Goal: Task Accomplishment & Management: Manage account settings

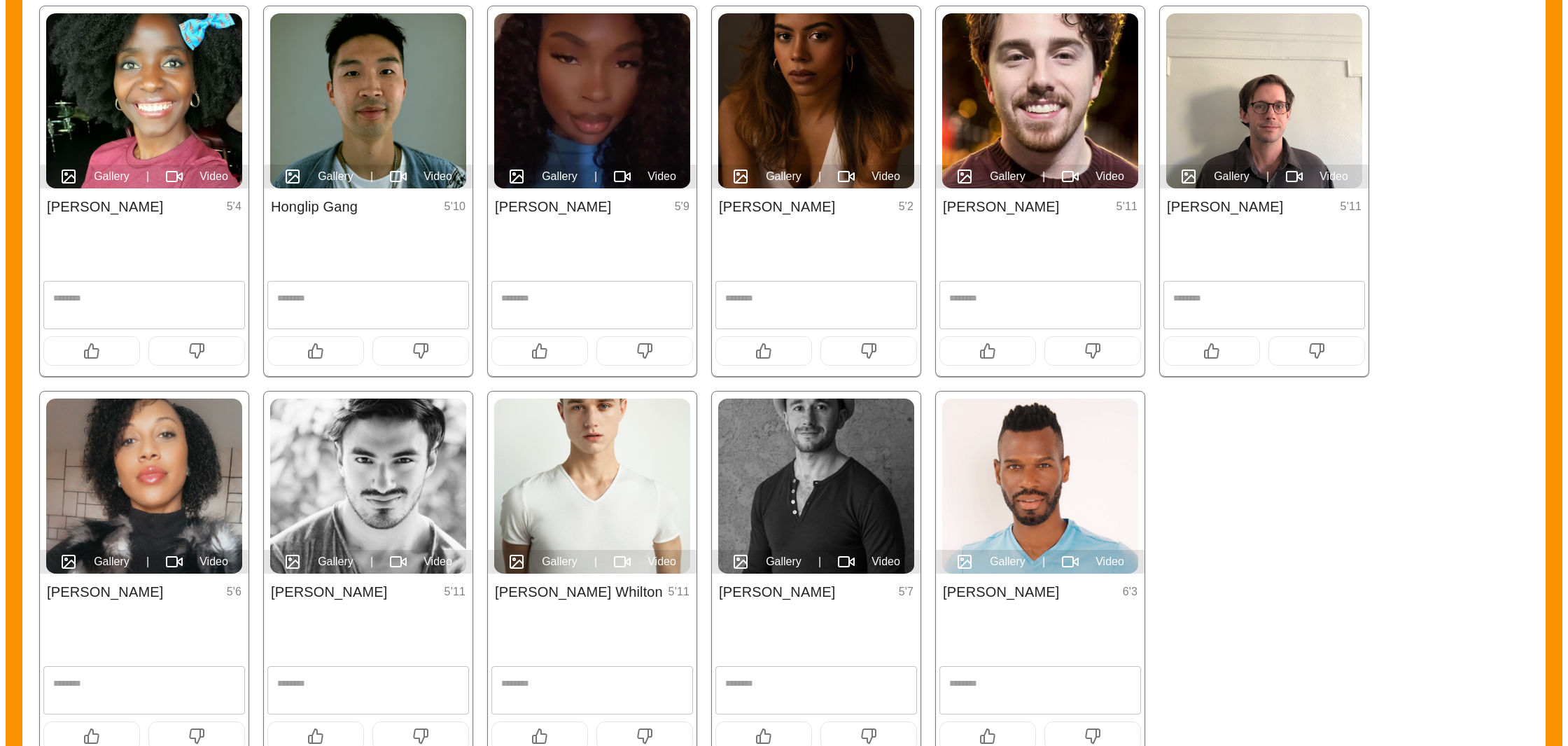
scroll to position [283, 0]
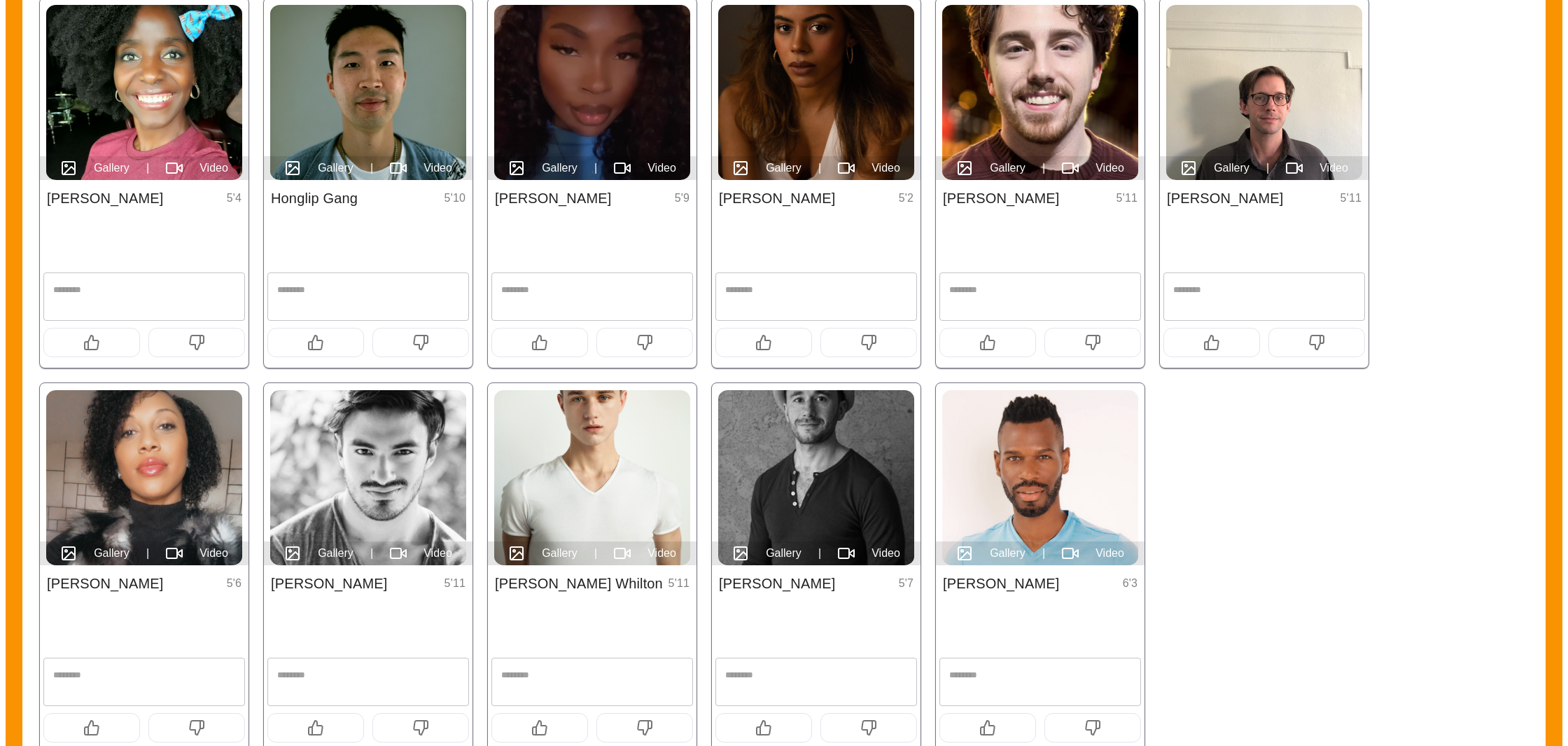
click at [757, 342] on icon "button" at bounding box center [763, 342] width 14 height 14
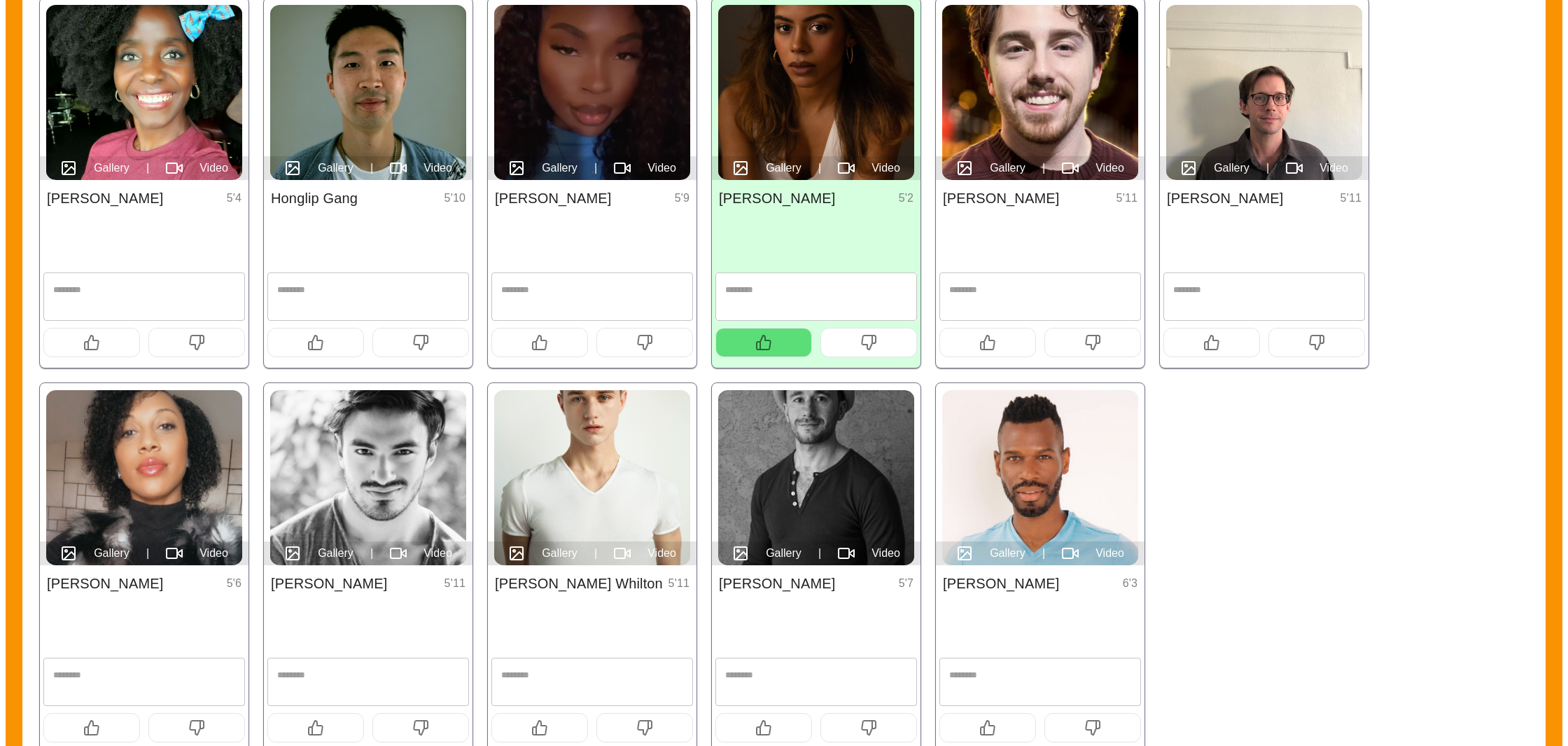
drag, startPoint x: 292, startPoint y: 720, endPoint x: 302, endPoint y: 721, distance: 10.0
click at [292, 720] on button "button" at bounding box center [315, 727] width 96 height 29
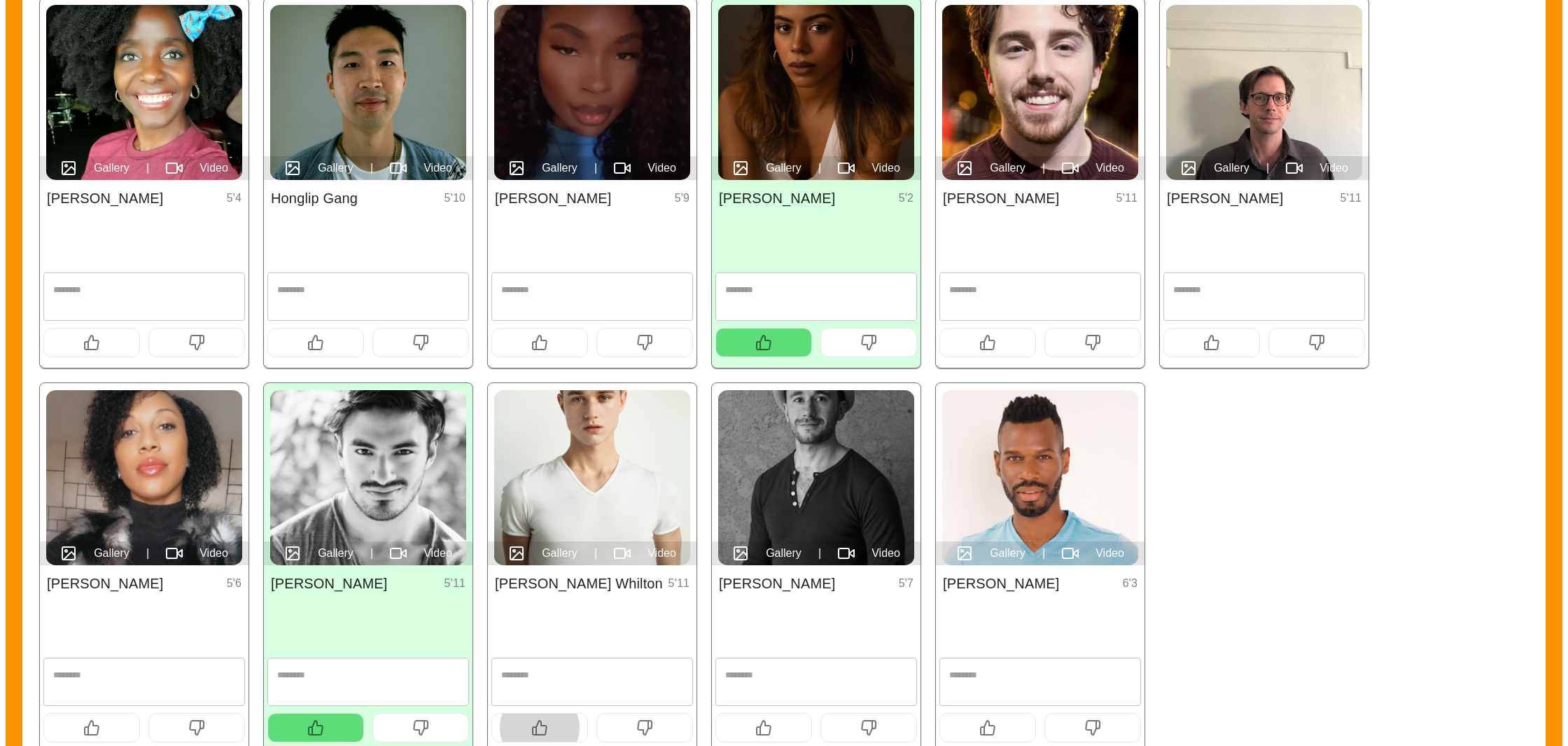
click at [525, 728] on button "button" at bounding box center [539, 727] width 96 height 29
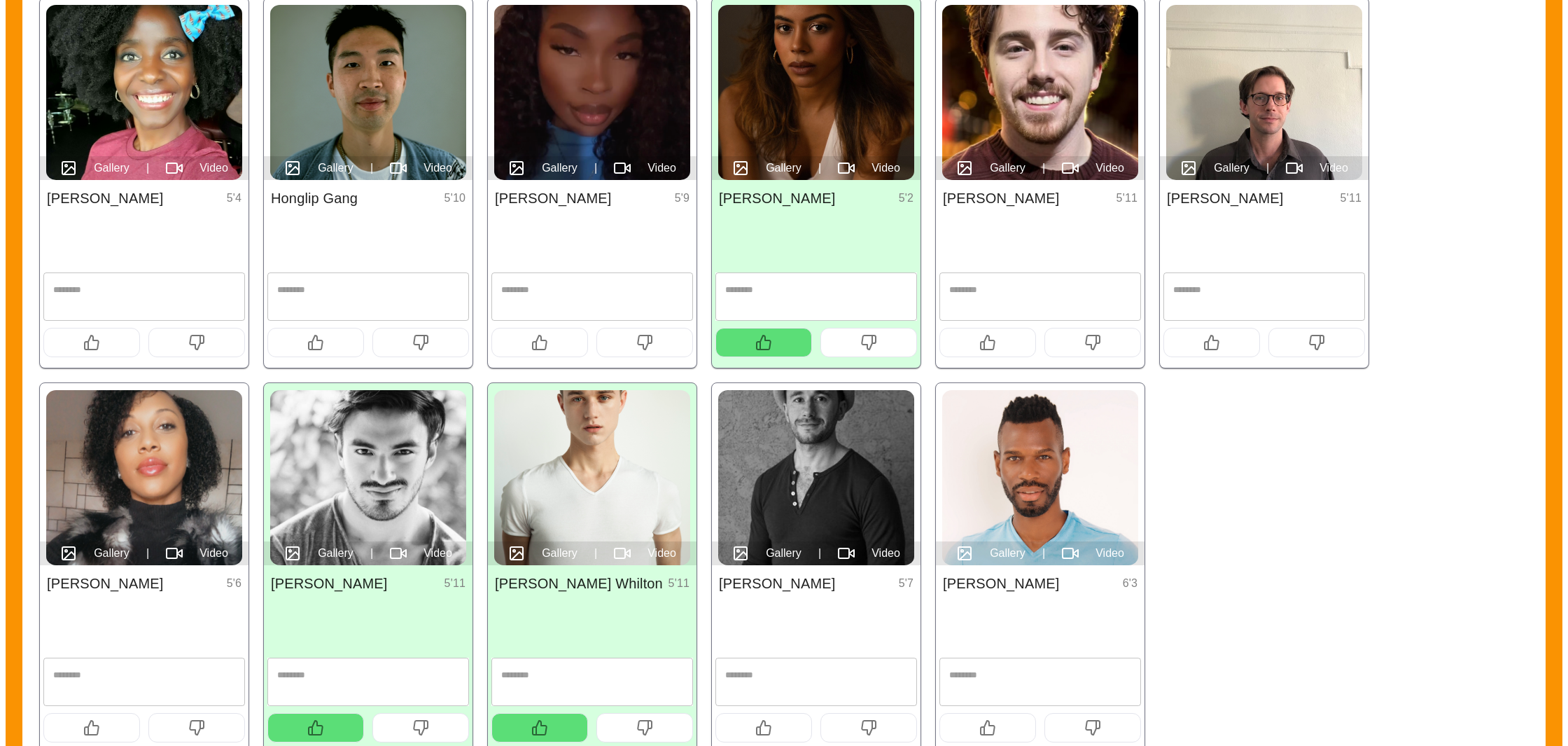
drag, startPoint x: 807, startPoint y: 717, endPoint x: 794, endPoint y: 720, distance: 13.3
click at [805, 717] on button "button" at bounding box center [763, 727] width 96 height 29
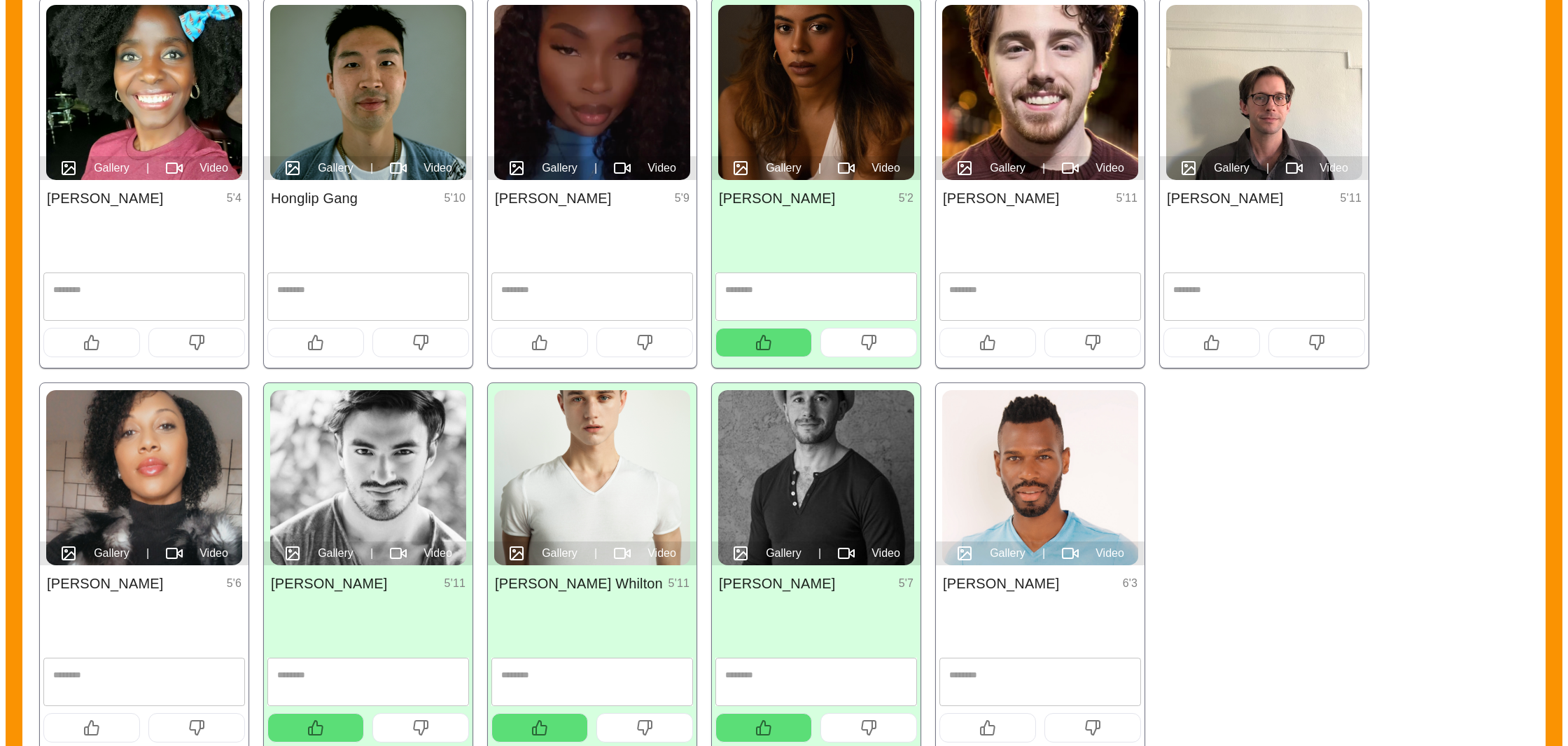
click at [973, 727] on button "button" at bounding box center [987, 727] width 96 height 29
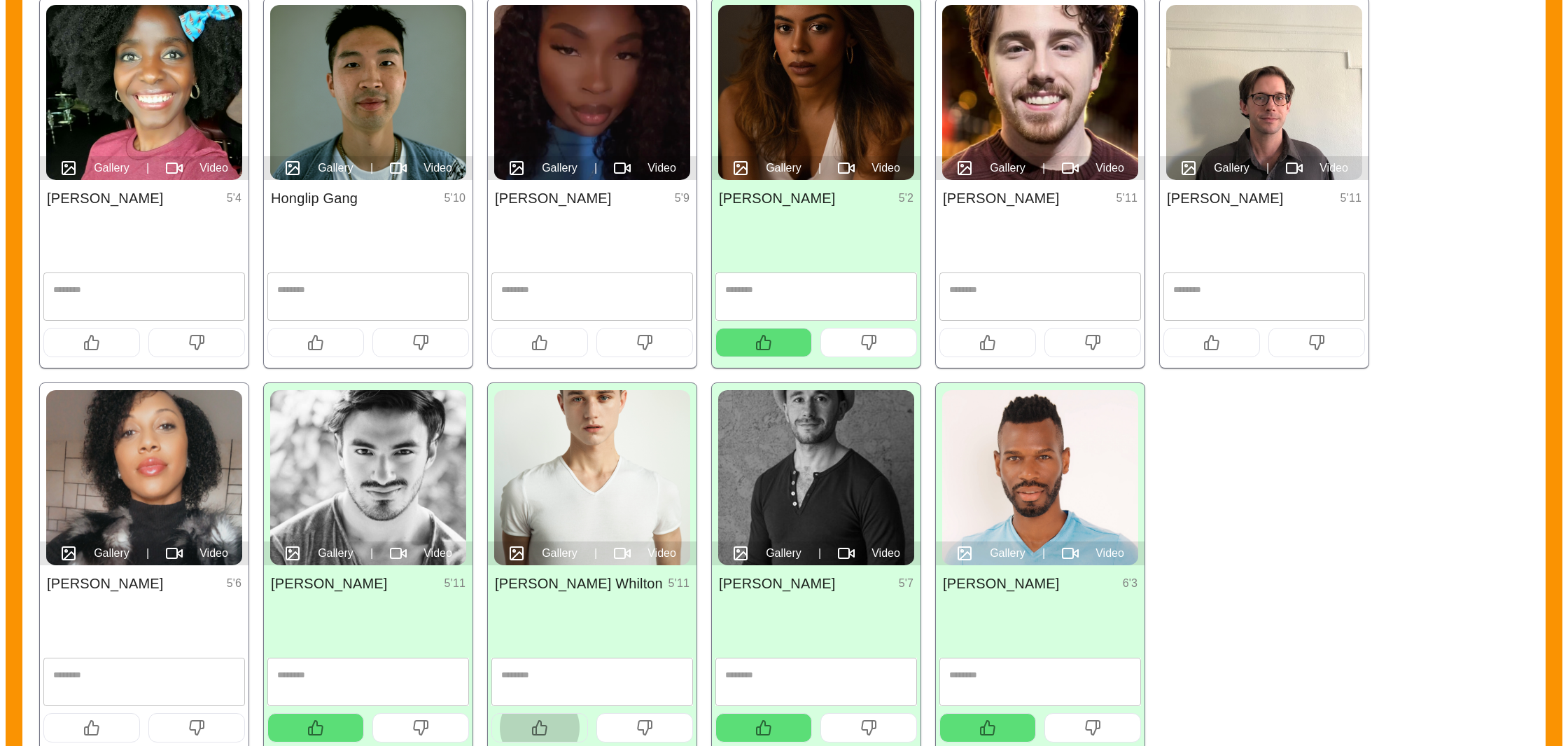
click at [564, 723] on button "button" at bounding box center [539, 727] width 96 height 29
click at [563, 732] on button "button" at bounding box center [539, 727] width 96 height 29
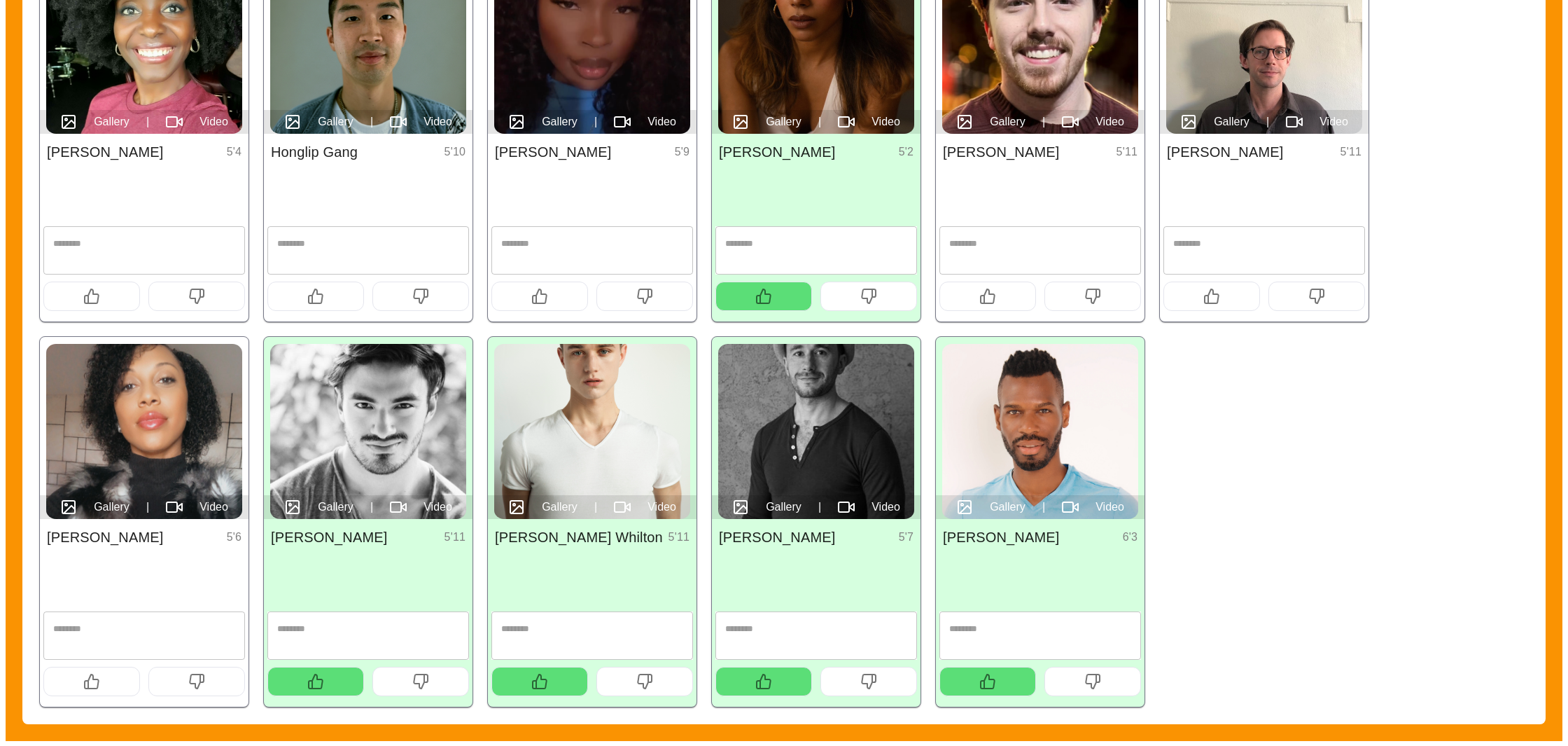
click at [553, 633] on textarea at bounding box center [592, 635] width 182 height 25
type textarea "**********"
click at [1005, 646] on textarea at bounding box center [1040, 635] width 182 height 25
click at [559, 675] on button "button" at bounding box center [539, 681] width 96 height 29
click at [518, 671] on button "button" at bounding box center [539, 681] width 96 height 29
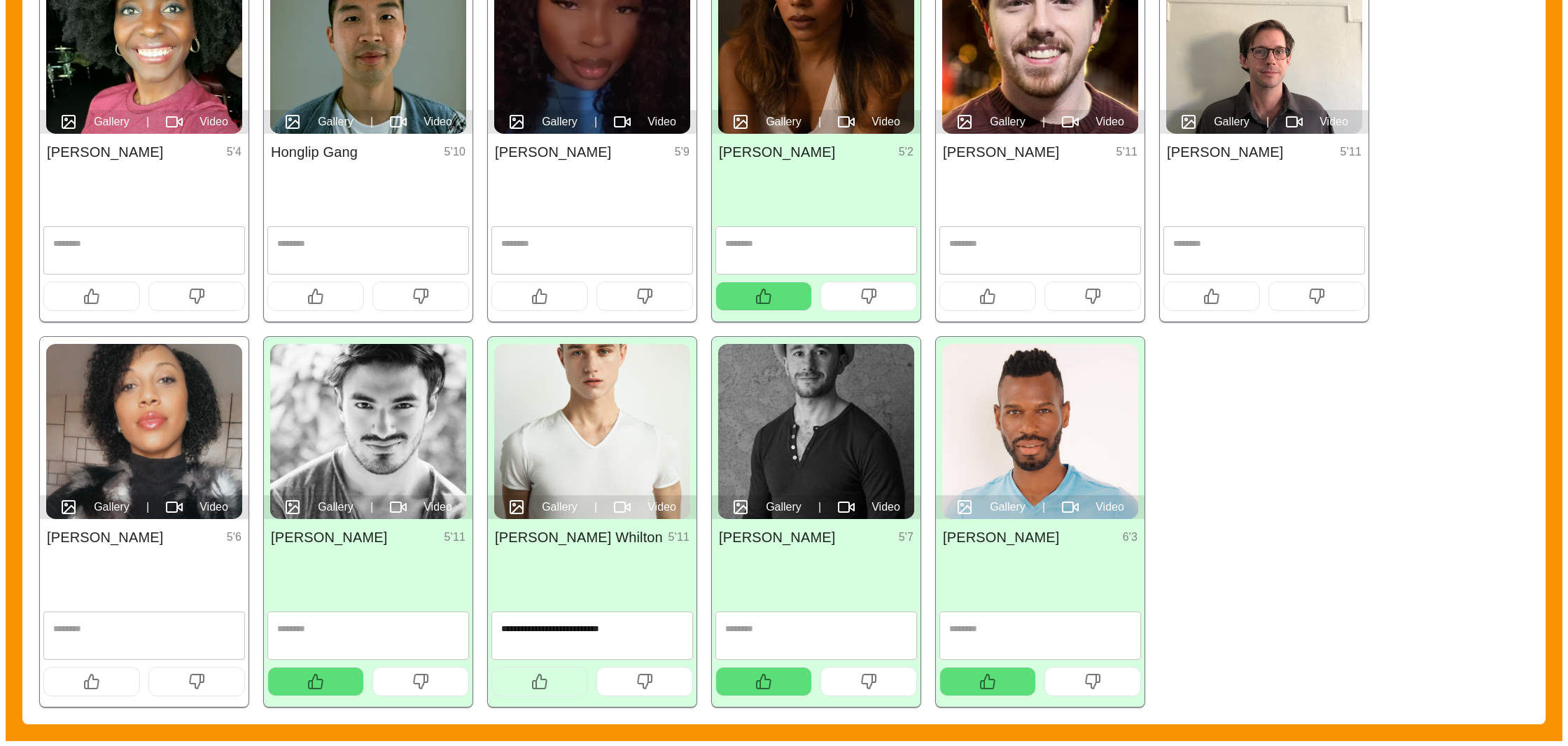
click at [518, 671] on button "button" at bounding box center [539, 681] width 96 height 29
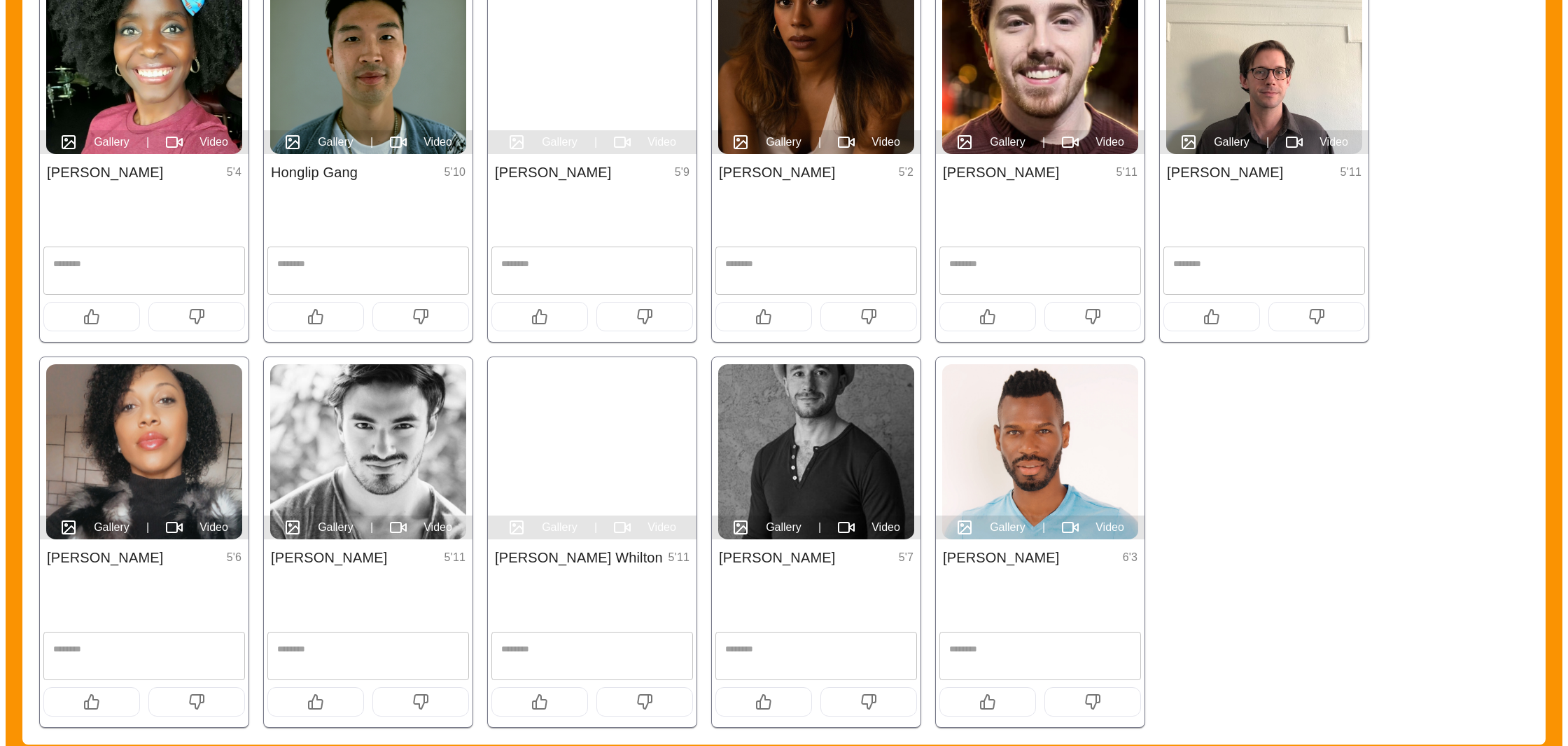
scroll to position [330, 0]
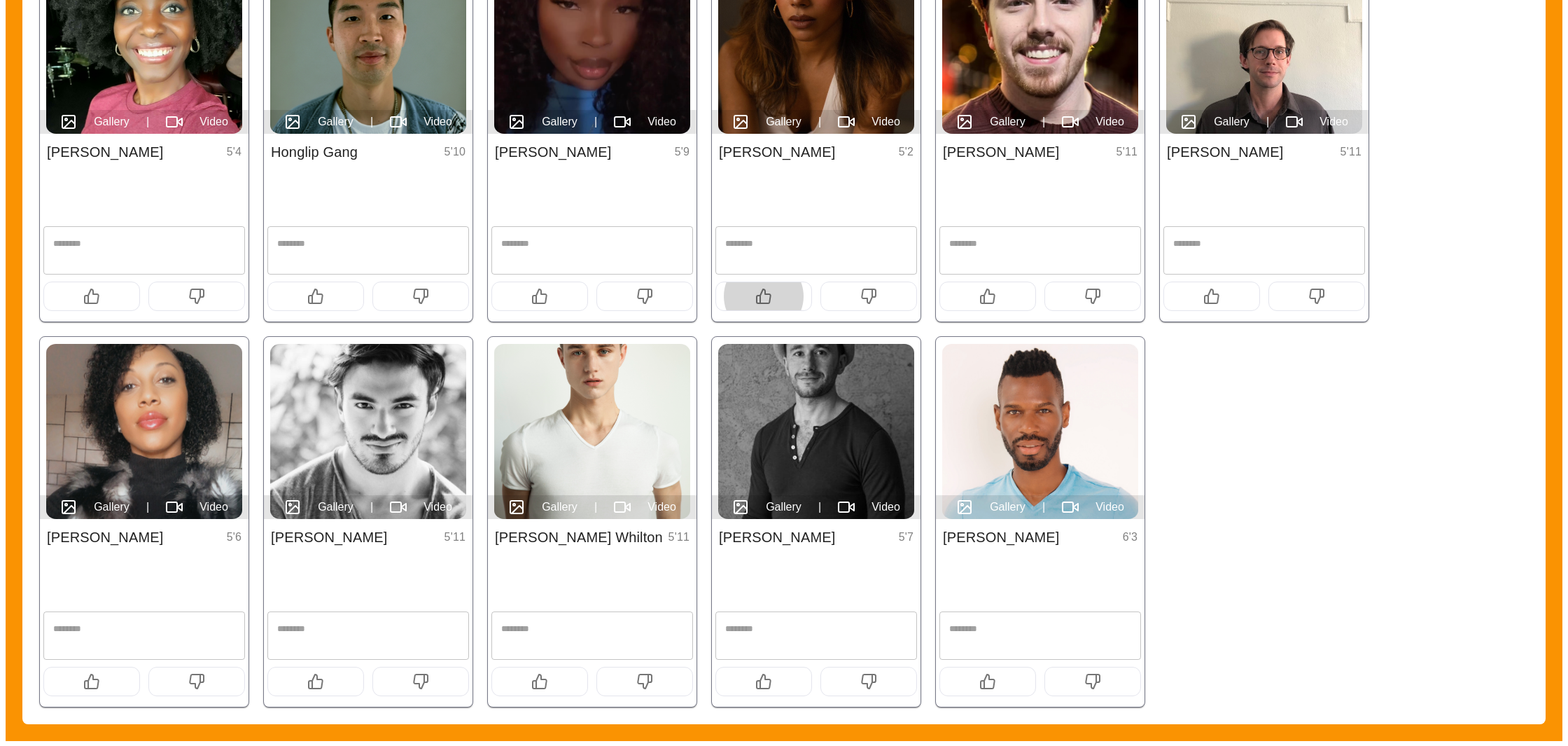
click at [744, 307] on button "button" at bounding box center [763, 296] width 96 height 29
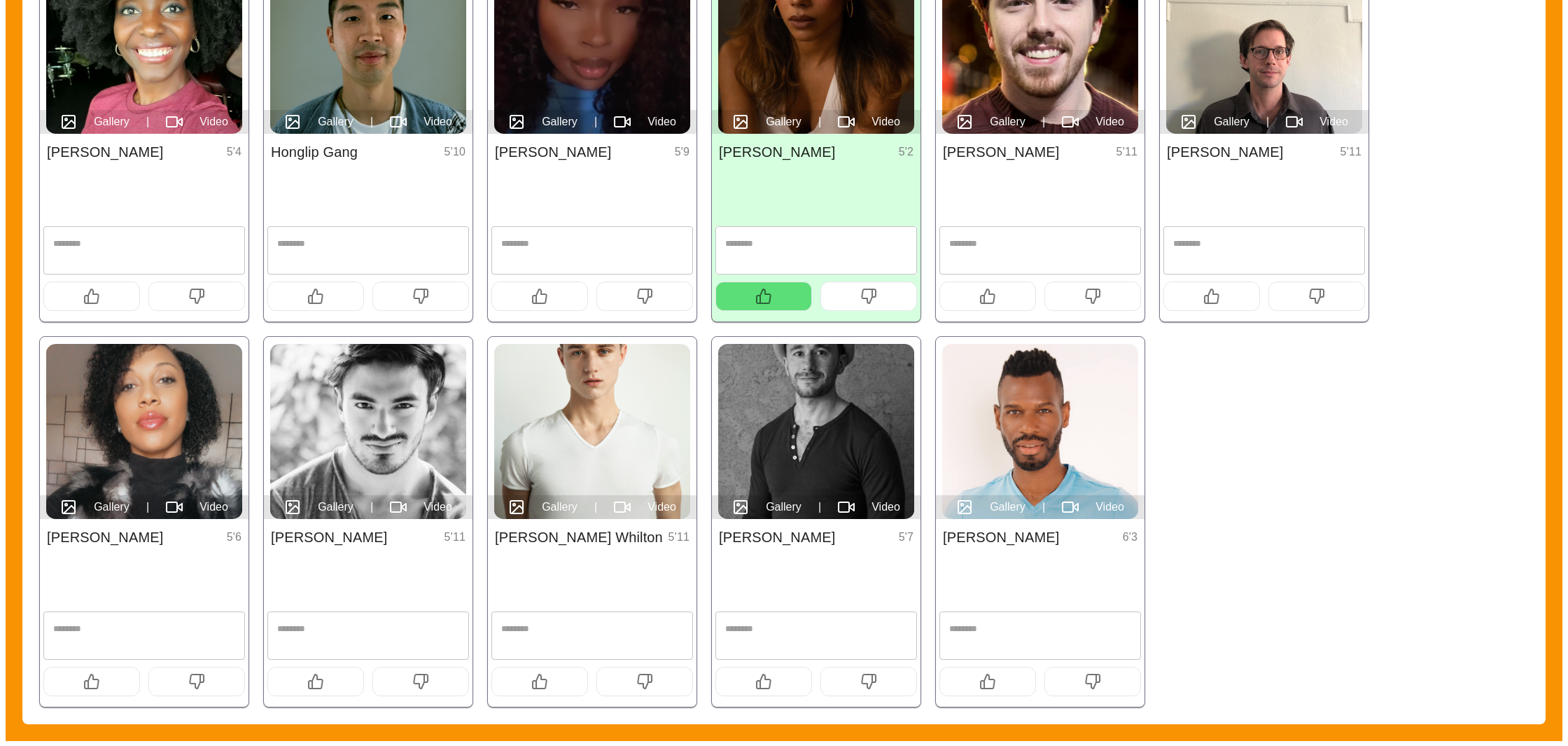
drag, startPoint x: 329, startPoint y: 682, endPoint x: 567, endPoint y: 674, distance: 238.1
click at [339, 682] on button "button" at bounding box center [315, 681] width 96 height 29
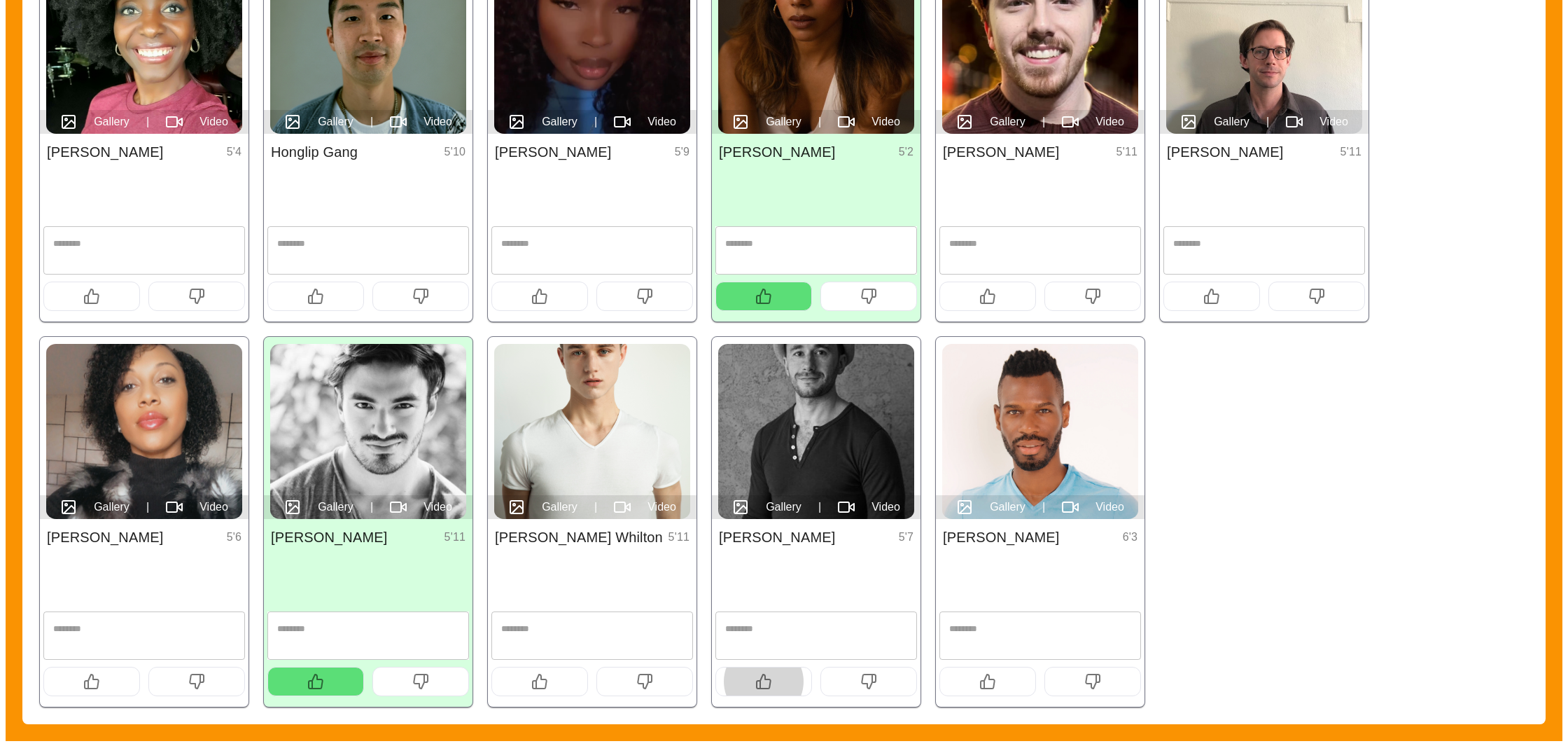
drag, startPoint x: 773, startPoint y: 679, endPoint x: 896, endPoint y: 676, distance: 123.0
click at [774, 679] on button "button" at bounding box center [763, 681] width 96 height 29
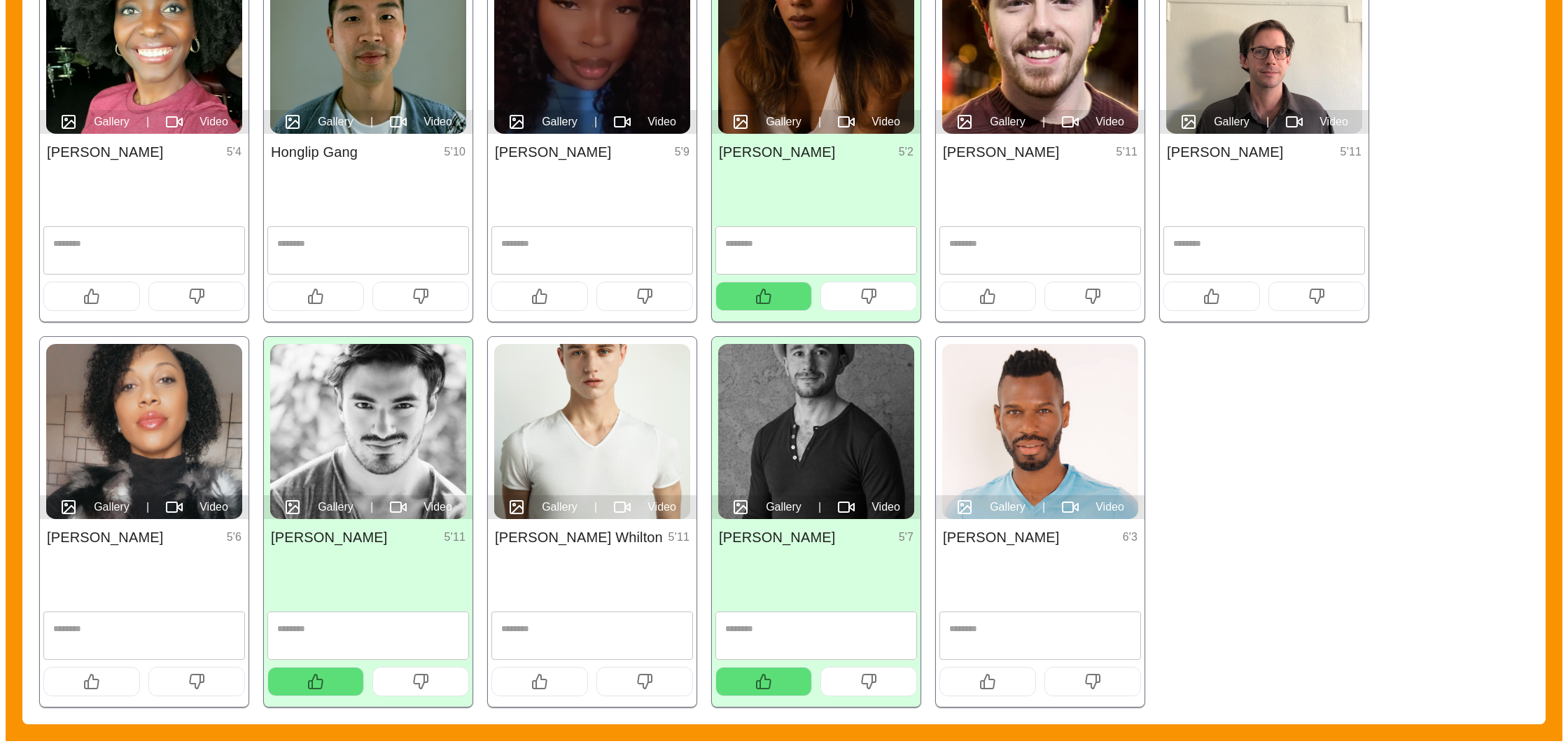
click at [980, 671] on button "button" at bounding box center [987, 681] width 96 height 29
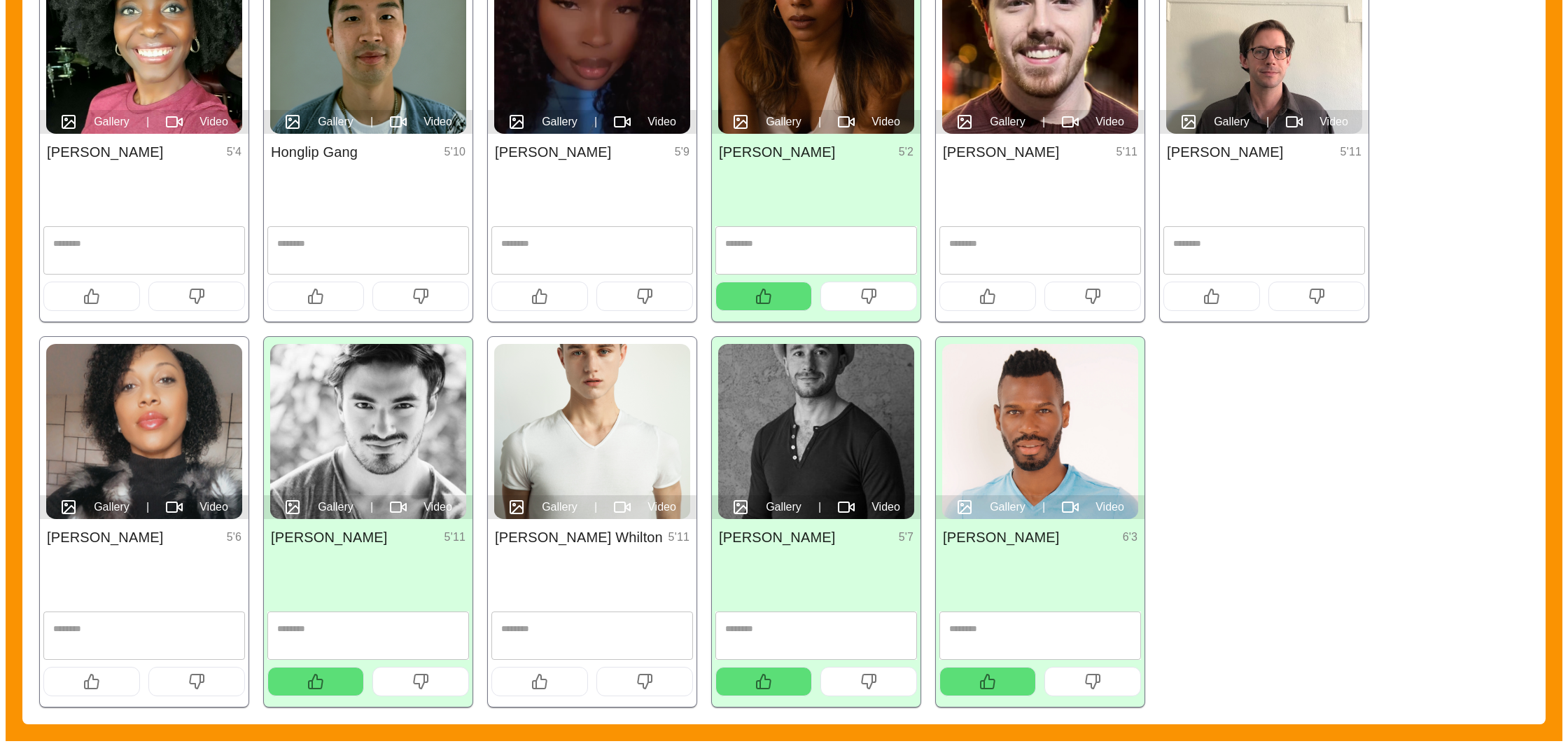
click at [1006, 303] on button "button" at bounding box center [987, 296] width 96 height 29
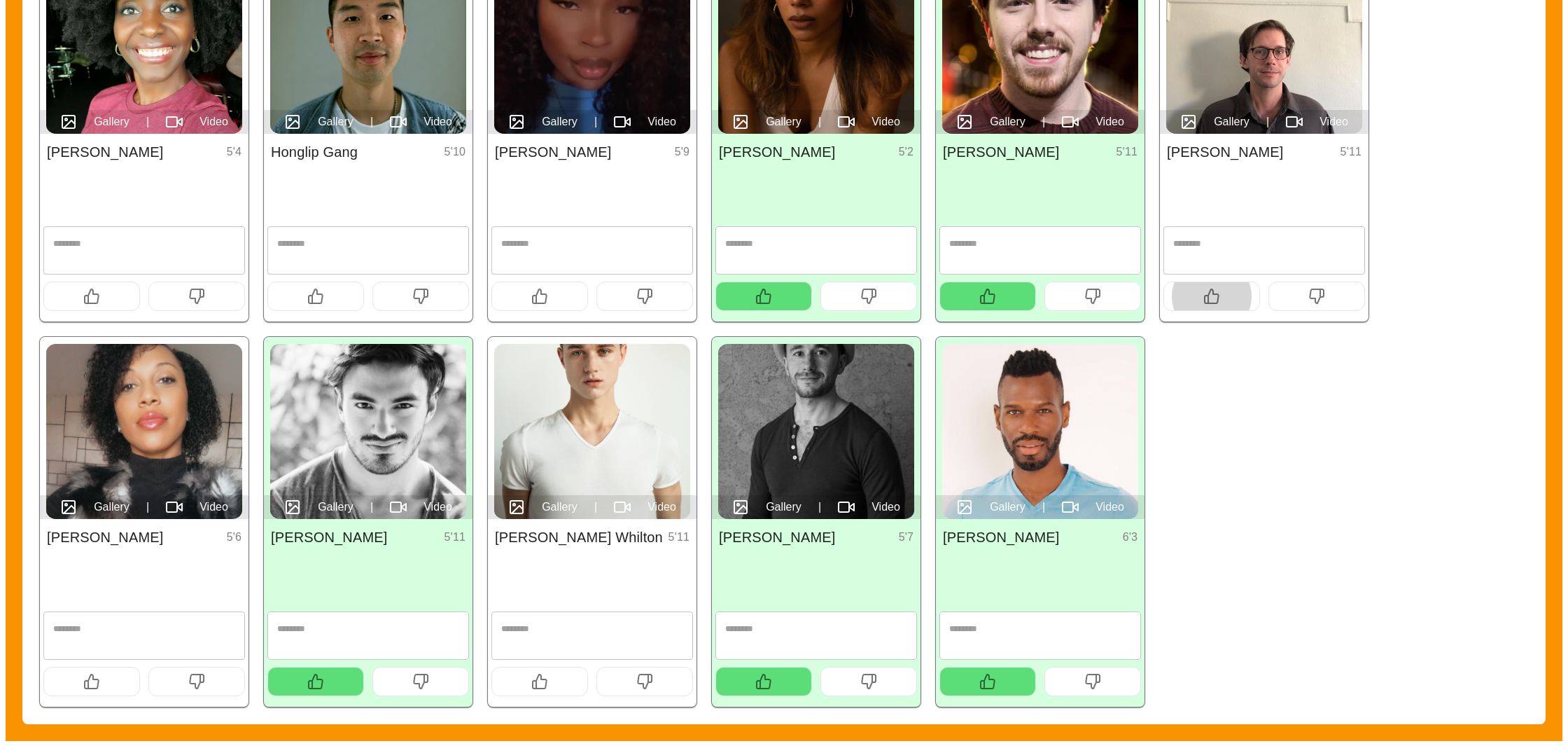
drag, startPoint x: 1192, startPoint y: 300, endPoint x: 433, endPoint y: 258, distance: 760.2
click at [1191, 300] on button "button" at bounding box center [1211, 296] width 96 height 29
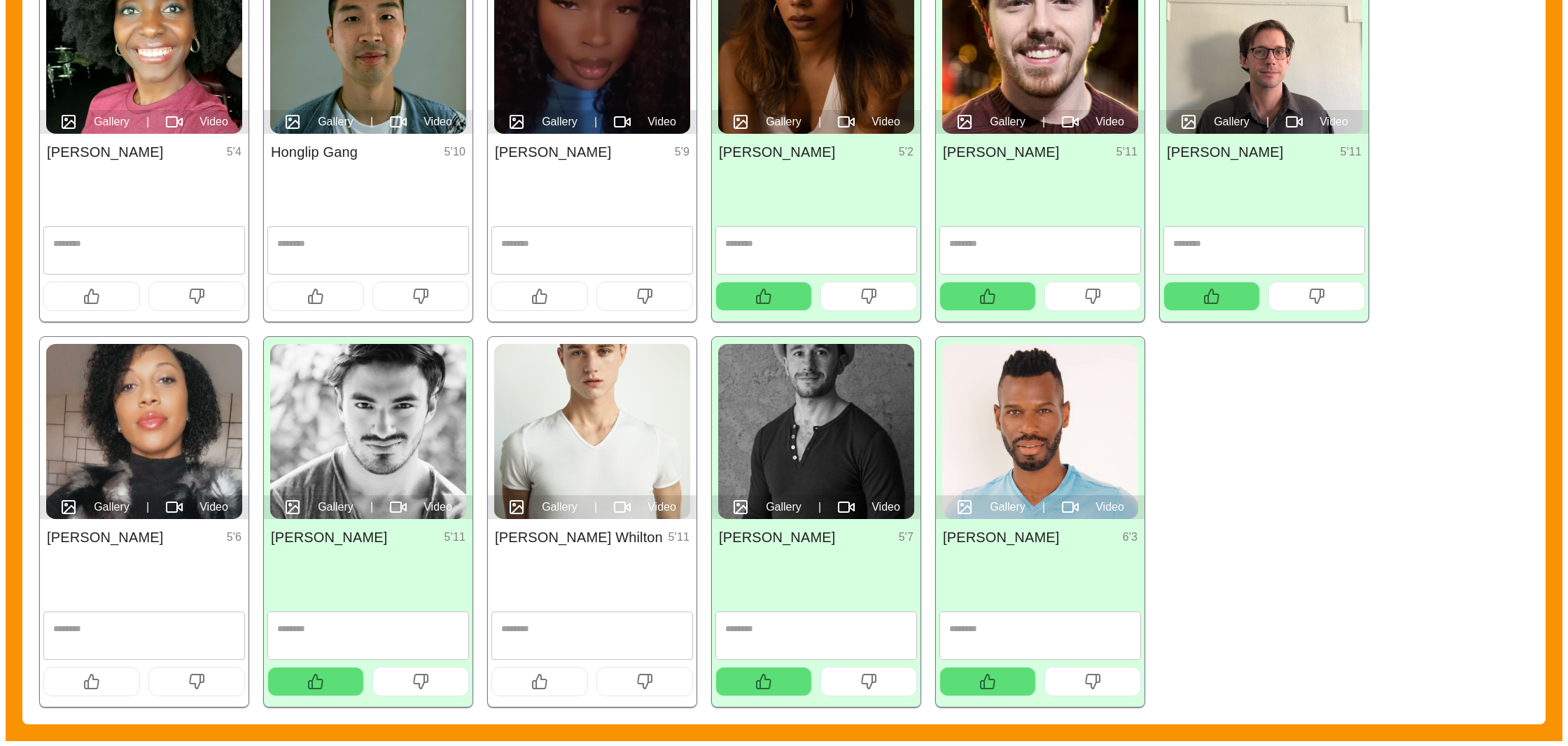
click at [301, 290] on button "button" at bounding box center [315, 296] width 96 height 29
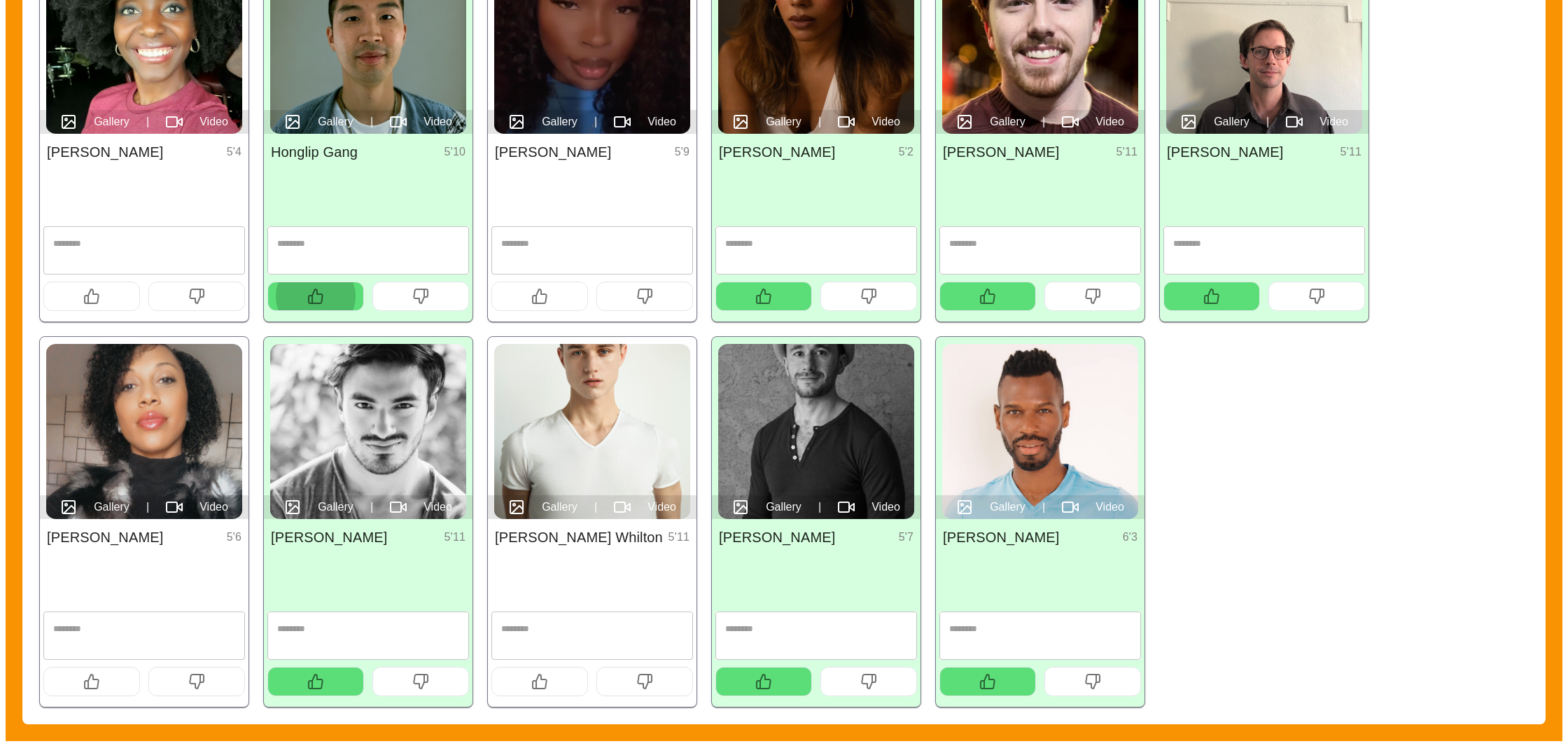
click at [533, 300] on icon "button" at bounding box center [539, 296] width 17 height 17
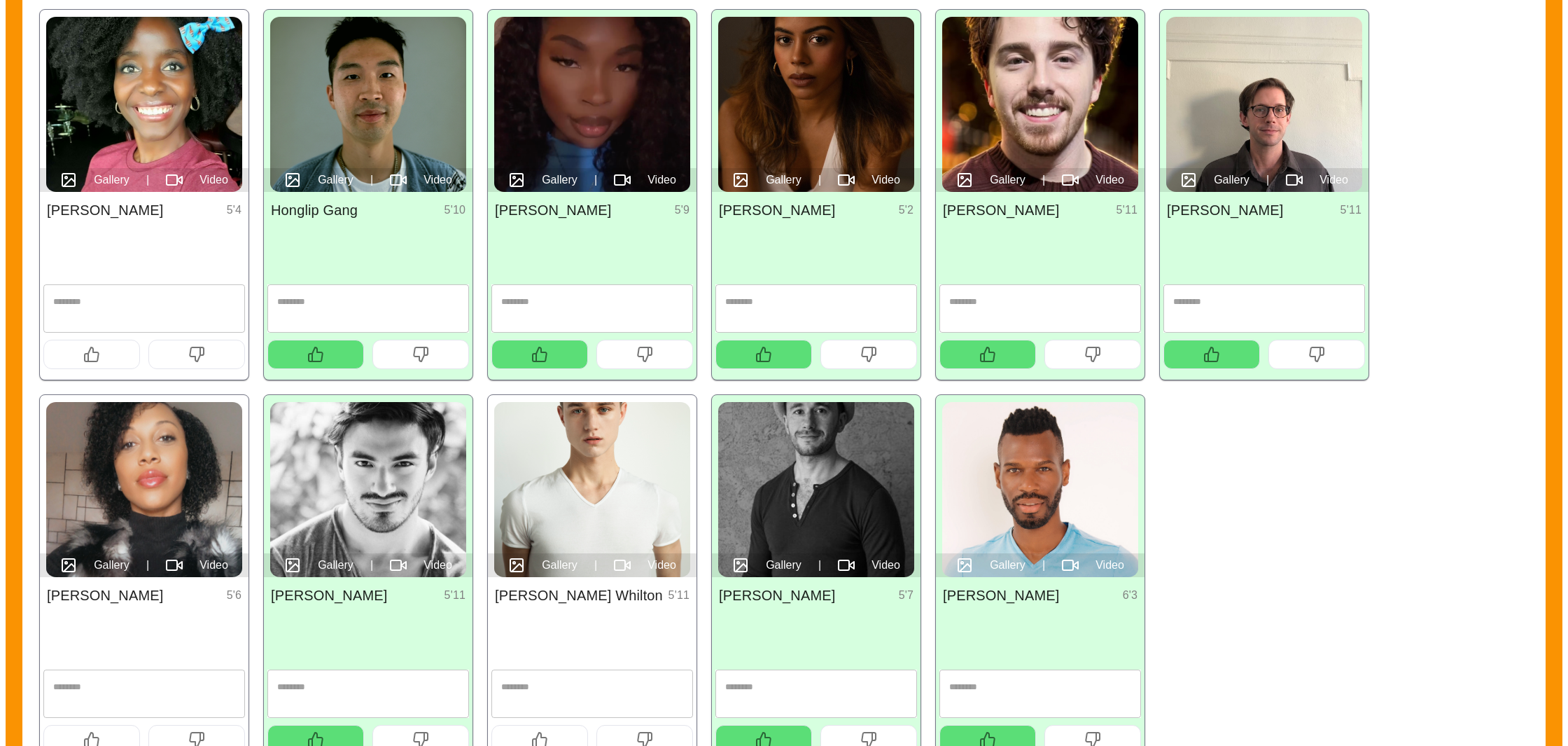
scroll to position [272, 0]
click at [74, 353] on button "button" at bounding box center [91, 354] width 96 height 29
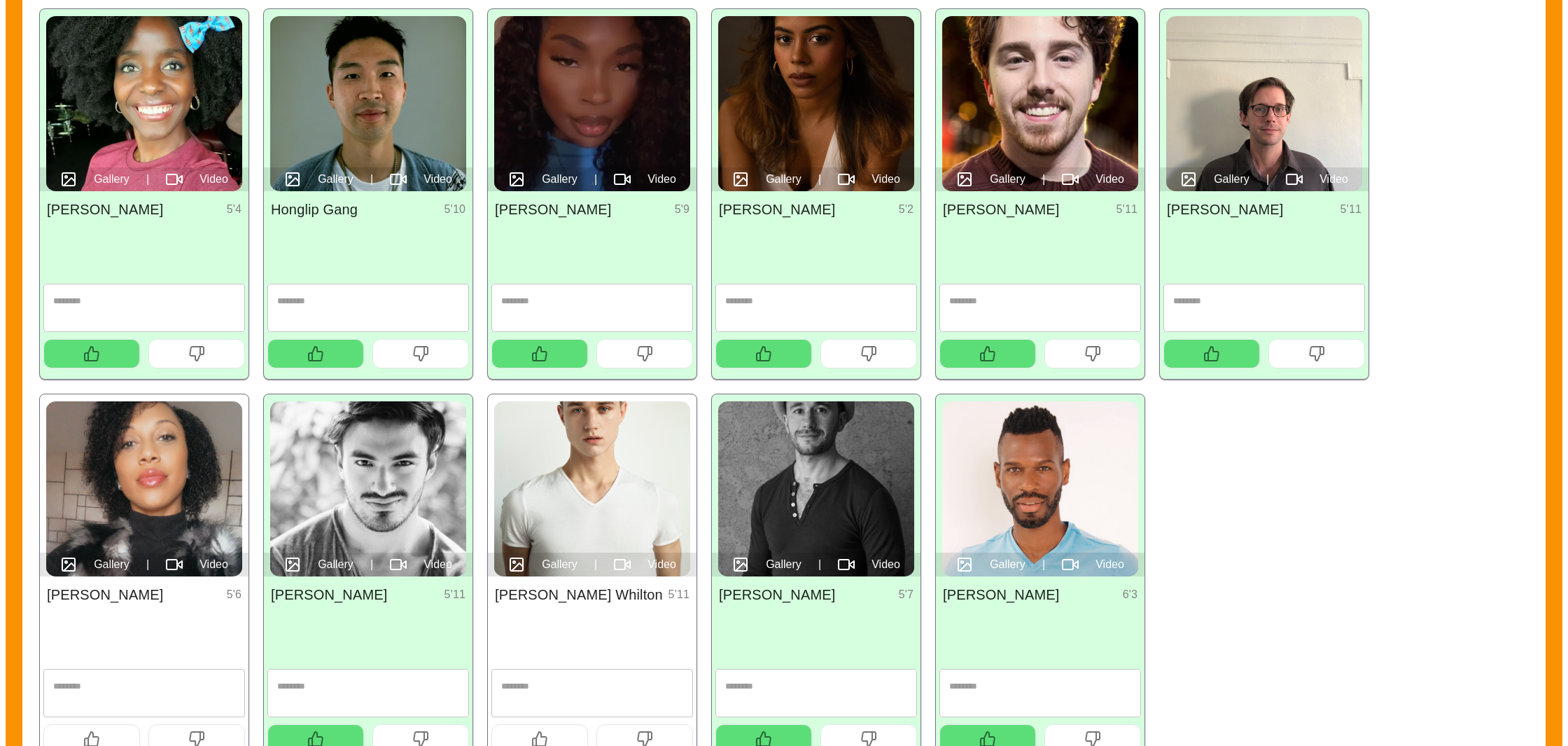
click at [104, 171] on span "Gallery" at bounding box center [112, 179] width 36 height 17
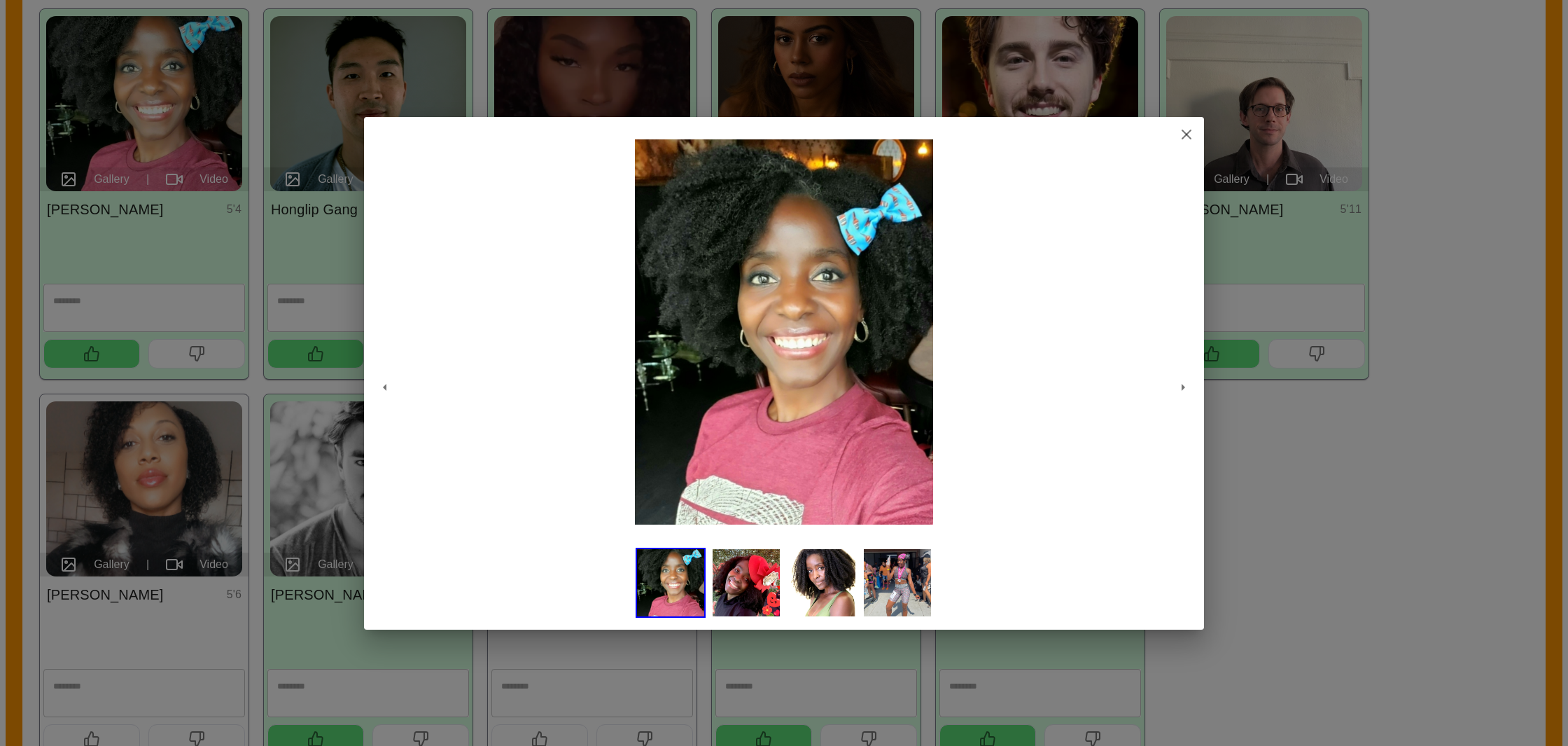
drag, startPoint x: 760, startPoint y: 579, endPoint x: 742, endPoint y: 575, distance: 18.4
click at [759, 579] on img at bounding box center [746, 582] width 70 height 70
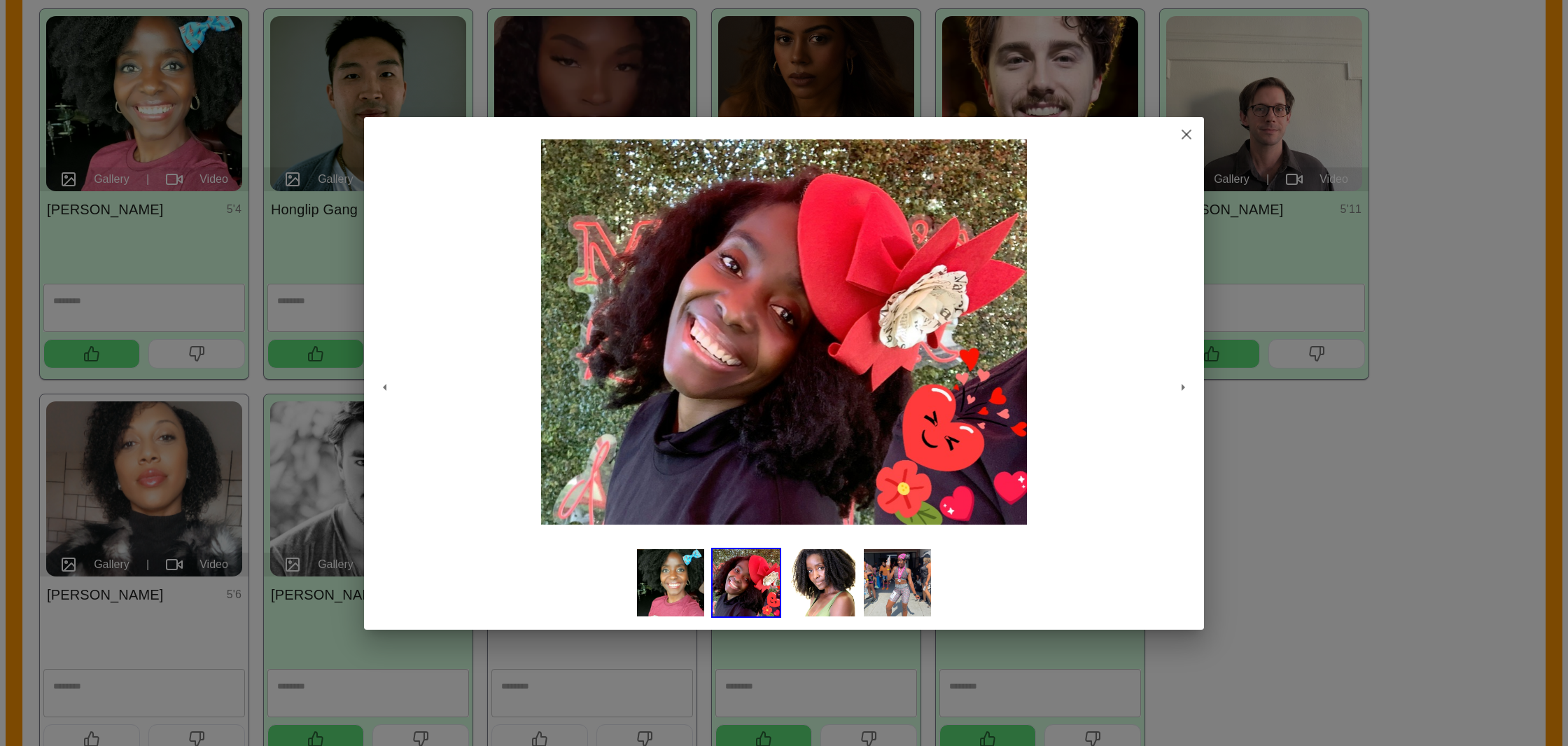
click at [828, 604] on img at bounding box center [822, 582] width 70 height 70
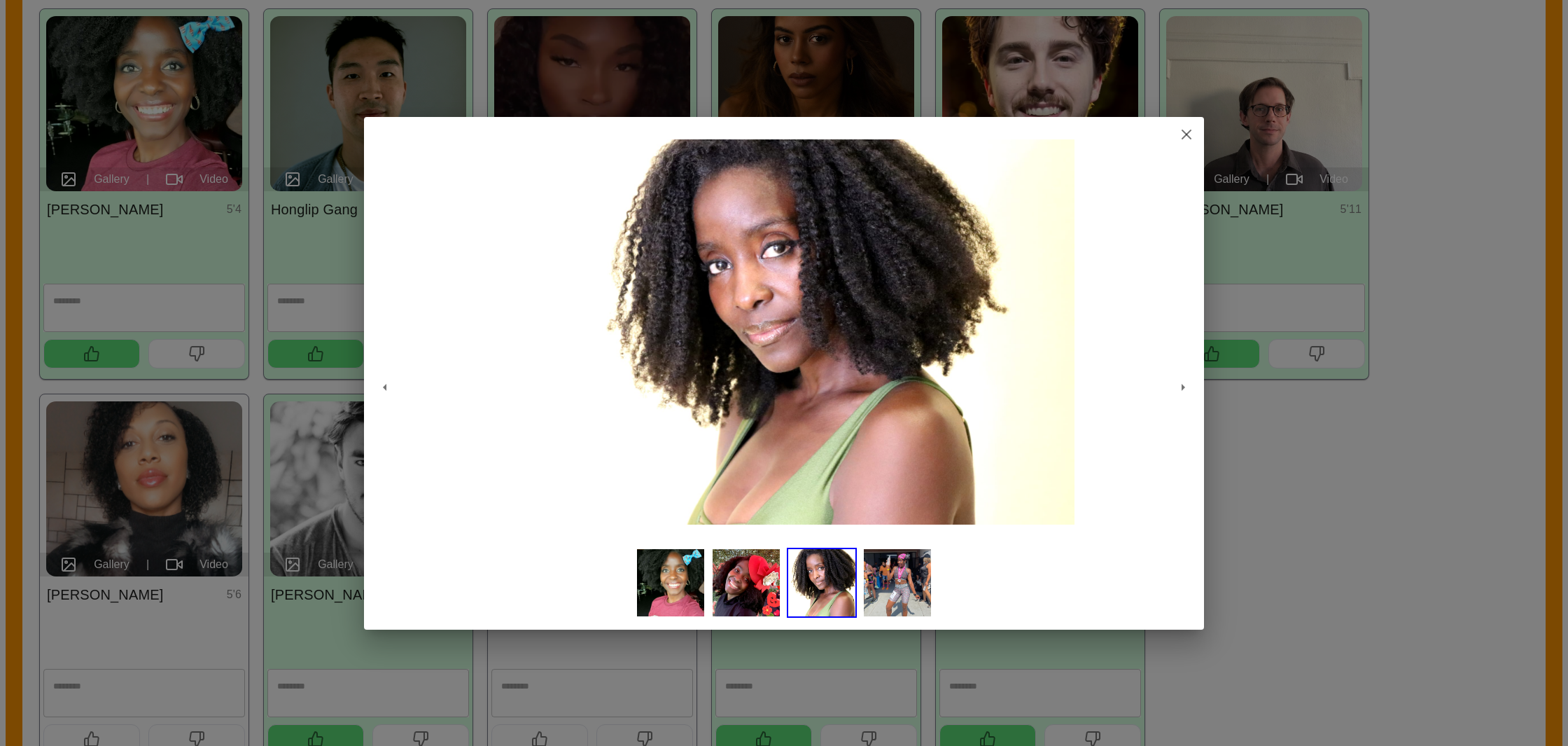
click at [875, 596] on img at bounding box center [897, 582] width 70 height 70
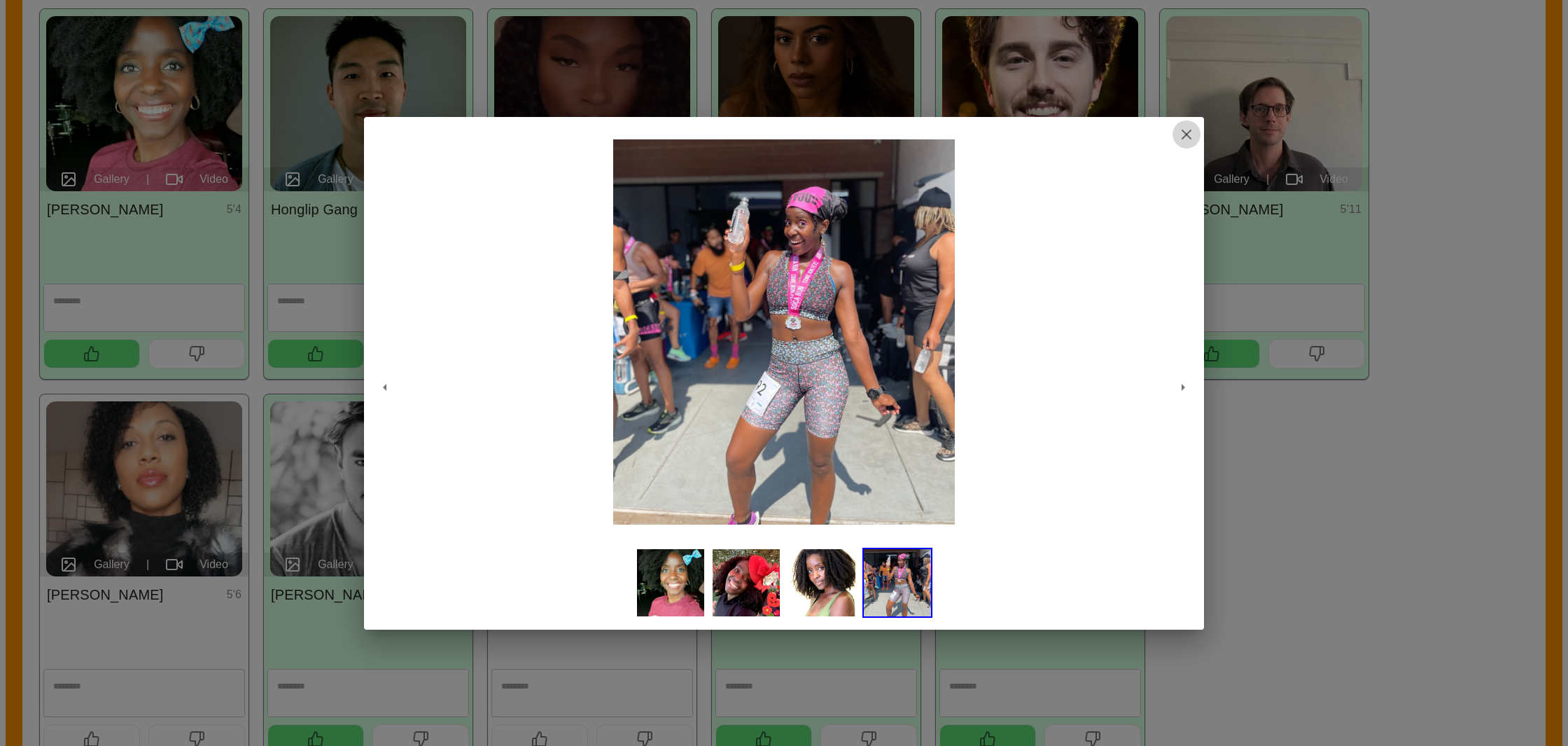
click at [1192, 131] on icon "button" at bounding box center [1186, 134] width 17 height 17
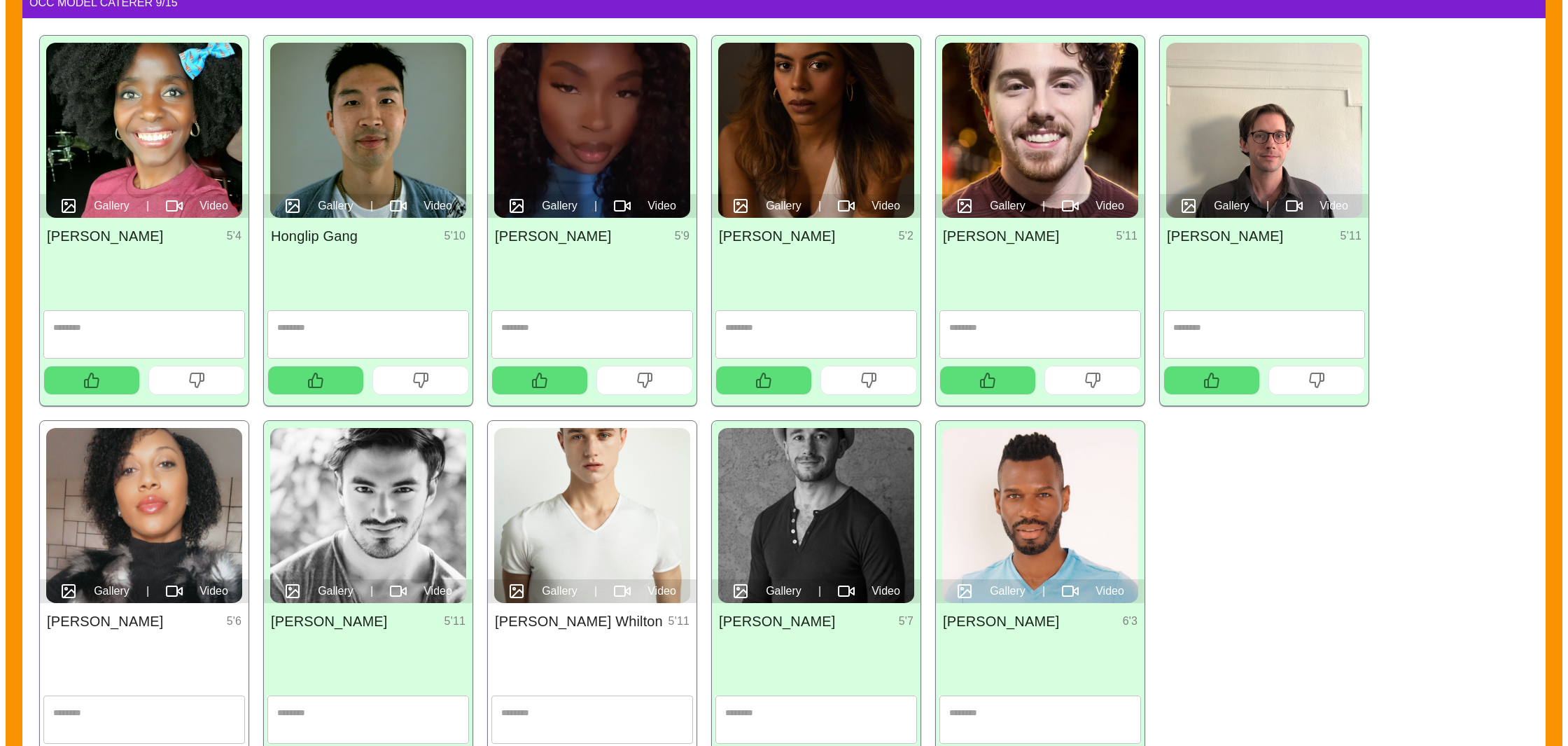
scroll to position [0, 0]
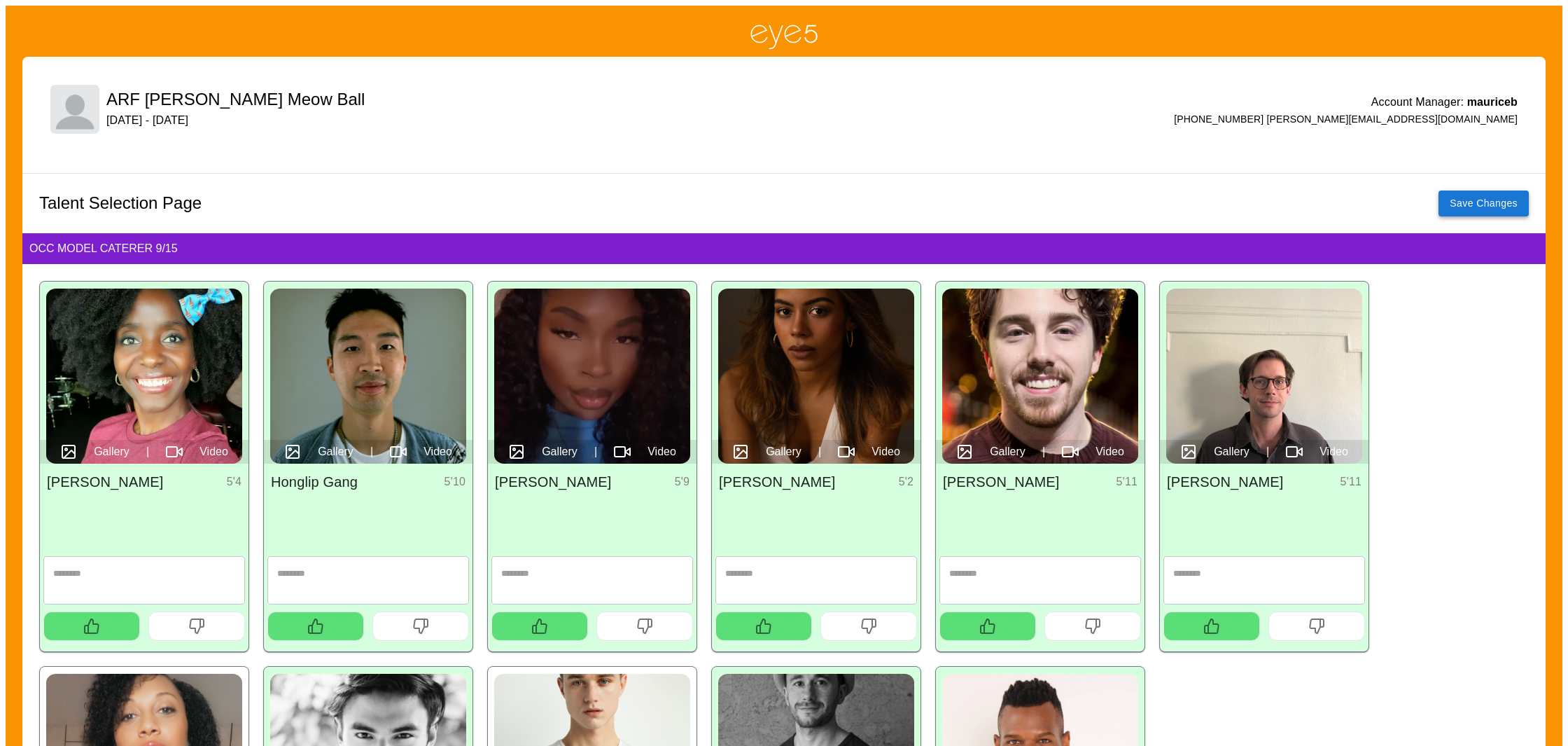
click at [1472, 200] on button "Save Changes" at bounding box center [1484, 203] width 91 height 26
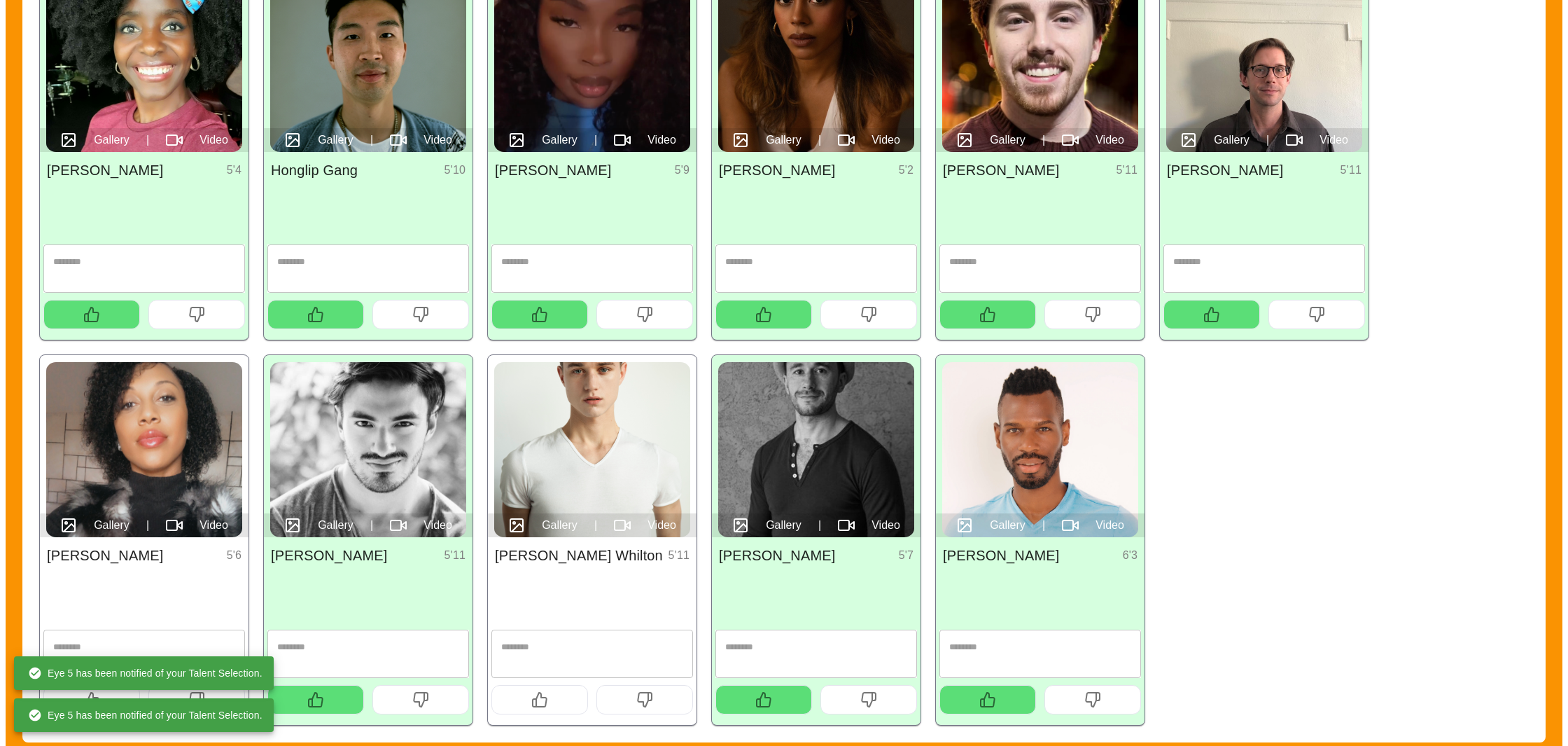
scroll to position [330, 0]
